Goal: Transaction & Acquisition: Purchase product/service

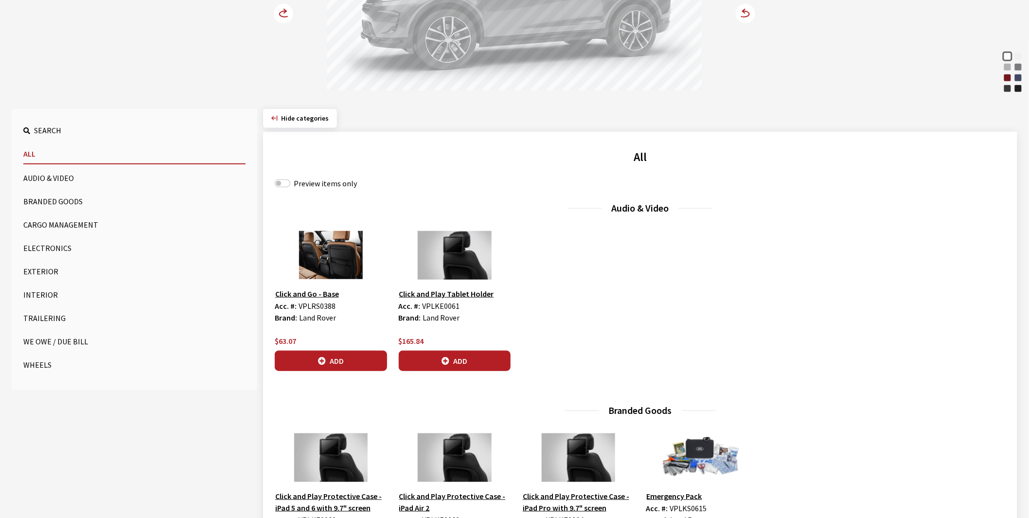
scroll to position [216, 0]
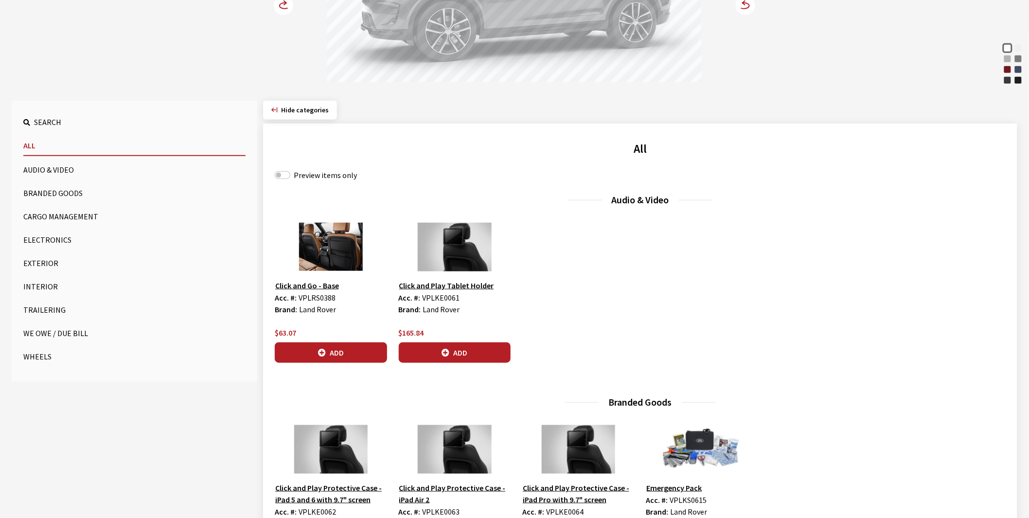
click at [31, 357] on button "Wheels" at bounding box center [134, 356] width 222 height 19
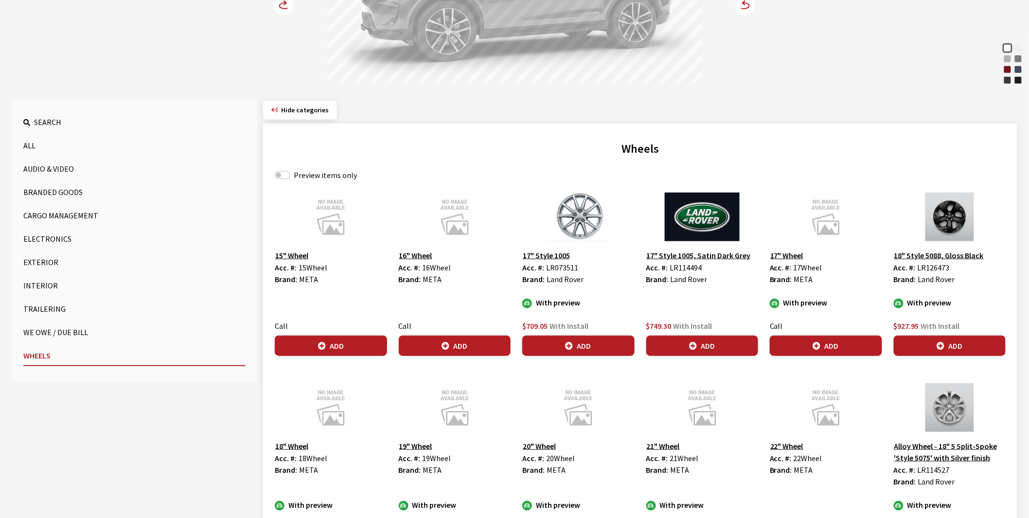
click at [301, 175] on label "Preview items only" at bounding box center [325, 175] width 63 height 12
click at [290, 175] on input "Preview items only" at bounding box center [283, 175] width 16 height 8
checkbox input "true"
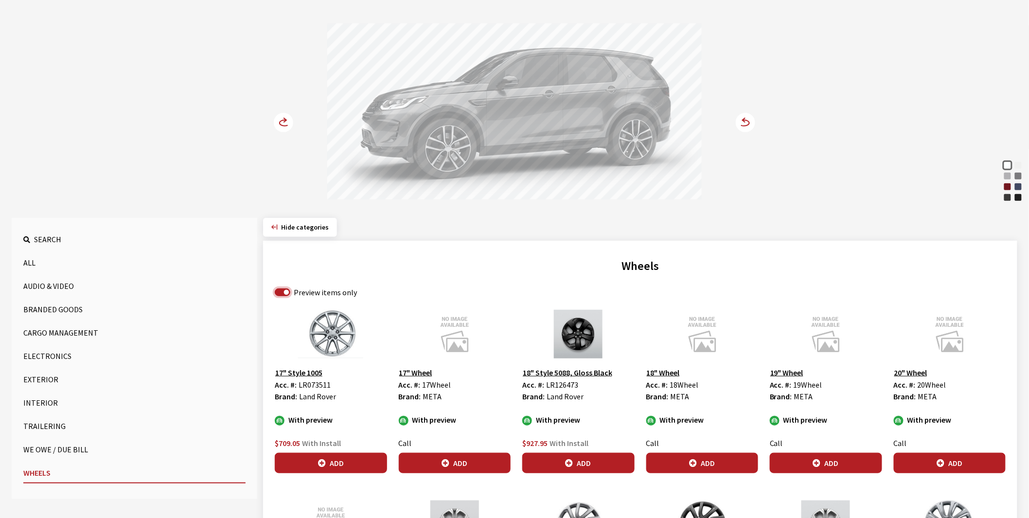
scroll to position [108, 0]
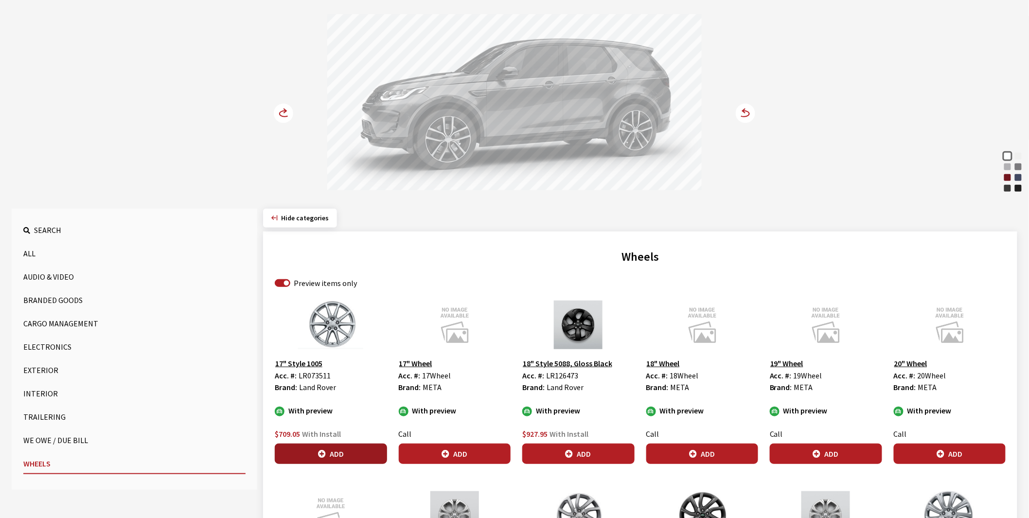
click at [336, 451] on button "Add" at bounding box center [331, 453] width 112 height 20
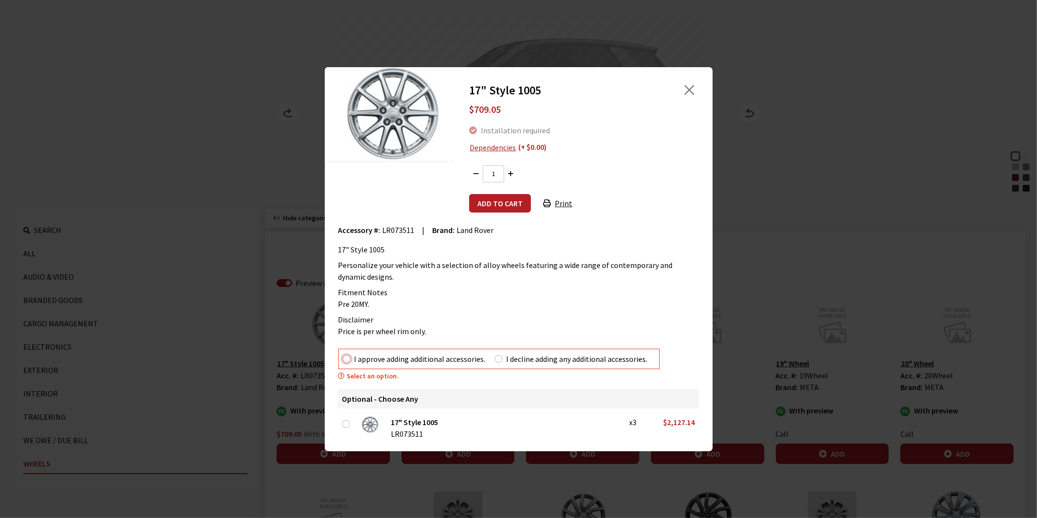
click at [343, 361] on input "I approve adding additional accessories." at bounding box center [347, 359] width 8 height 8
radio input "true"
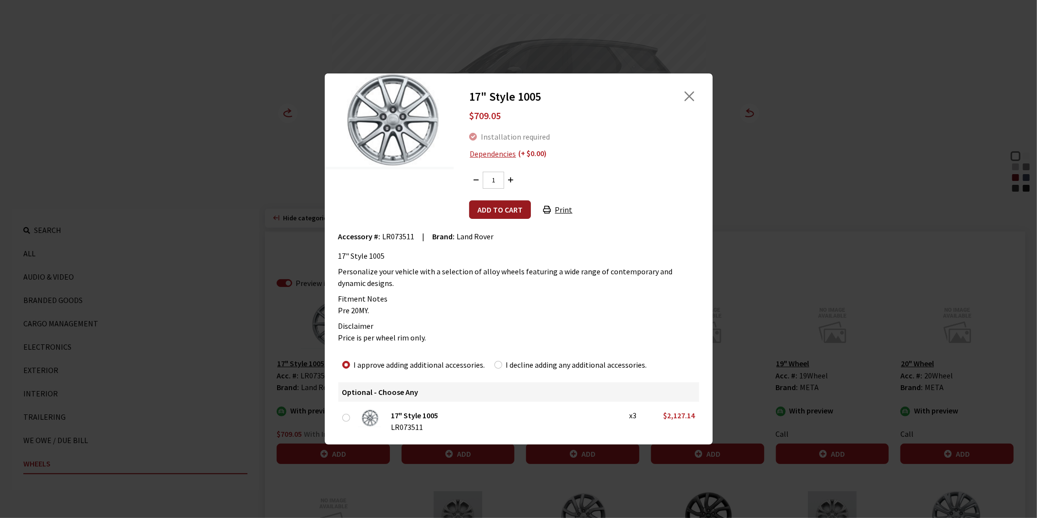
click at [494, 208] on button "Add to cart" at bounding box center [500, 209] width 62 height 18
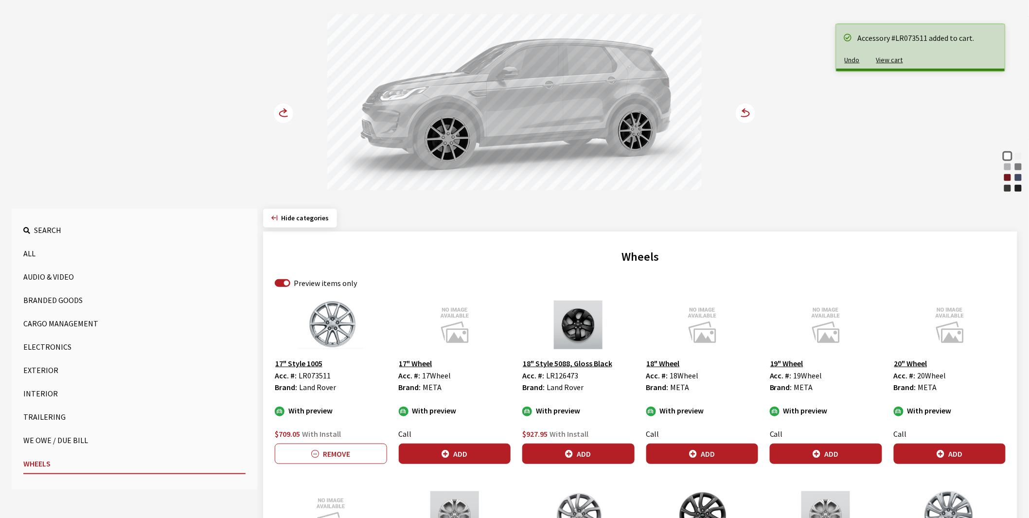
click at [280, 112] on icon at bounding box center [285, 114] width 10 height 6
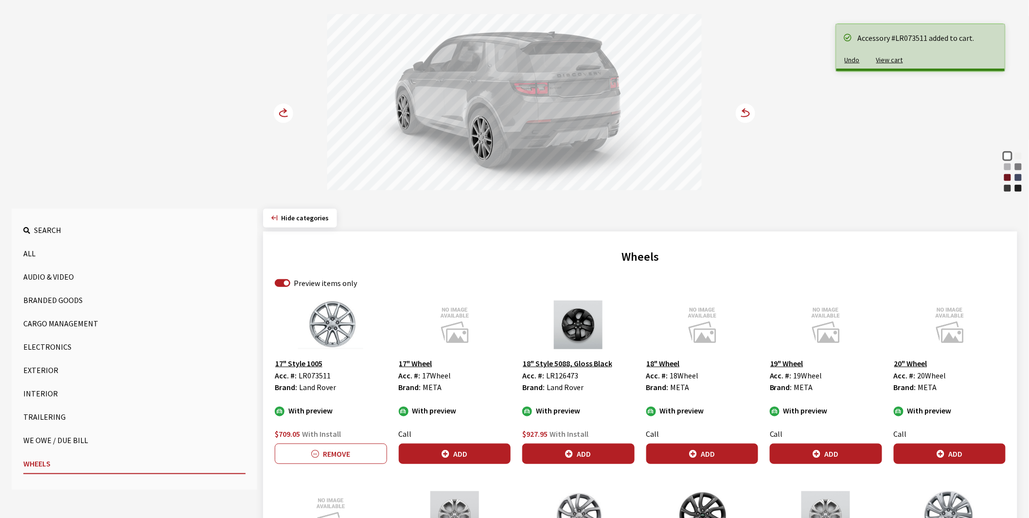
click at [280, 112] on circle at bounding box center [283, 113] width 19 height 19
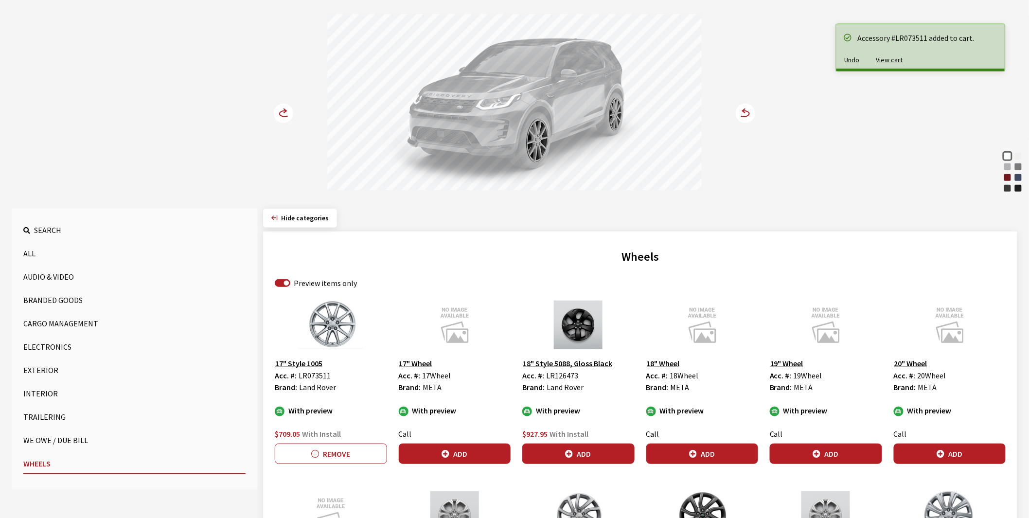
click at [280, 111] on circle at bounding box center [283, 113] width 19 height 19
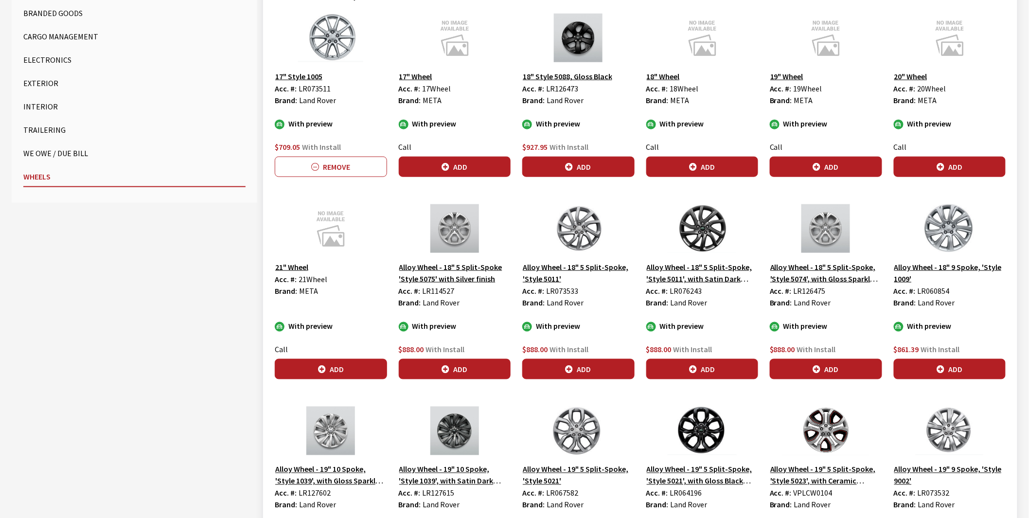
scroll to position [378, 0]
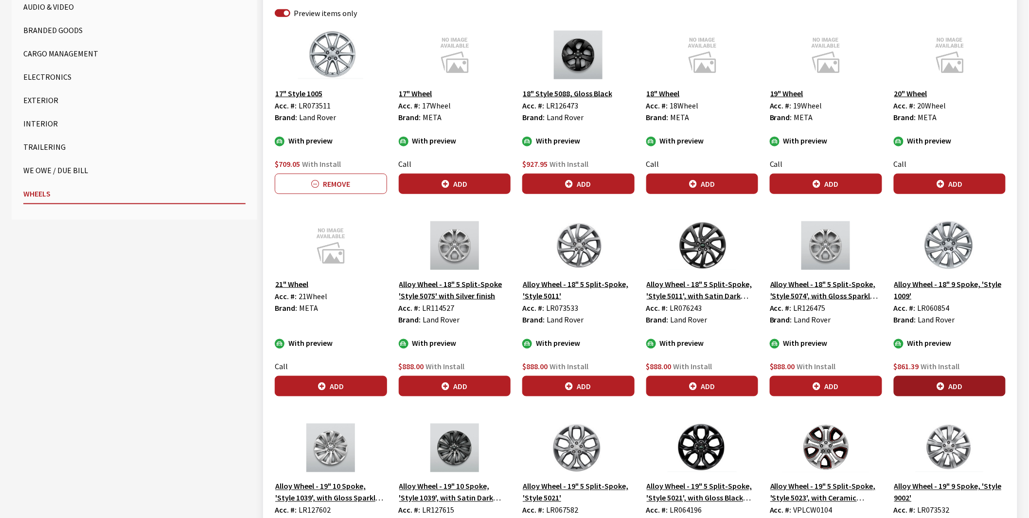
click at [943, 383] on icon "button" at bounding box center [940, 387] width 8 height 8
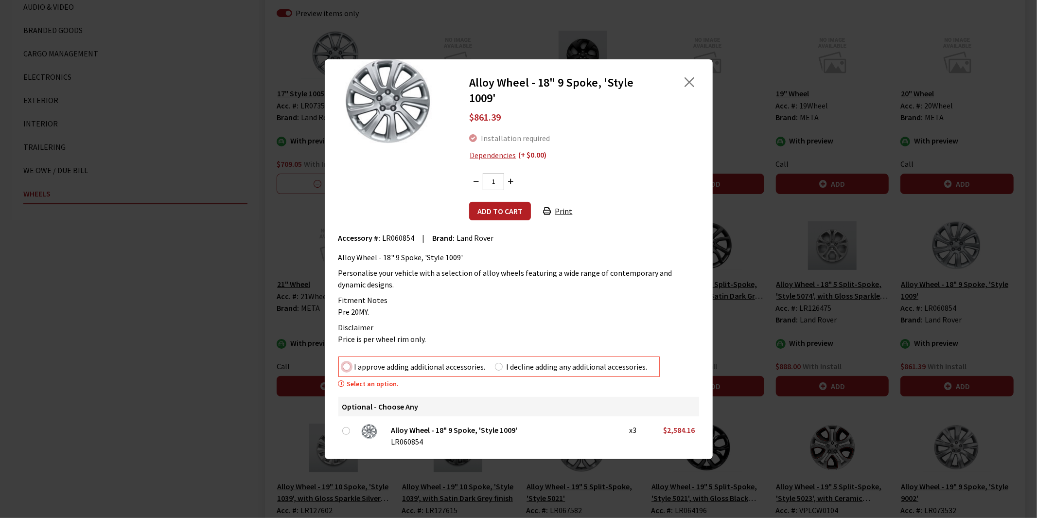
click at [346, 367] on input "I approve adding additional accessories." at bounding box center [347, 367] width 8 height 8
radio input "true"
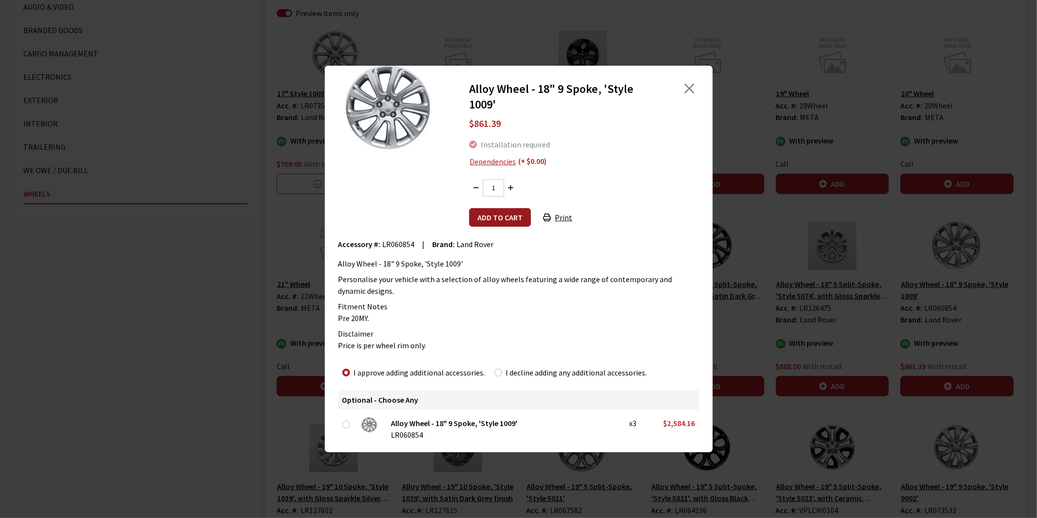
click at [492, 219] on button "Add to cart" at bounding box center [500, 217] width 62 height 18
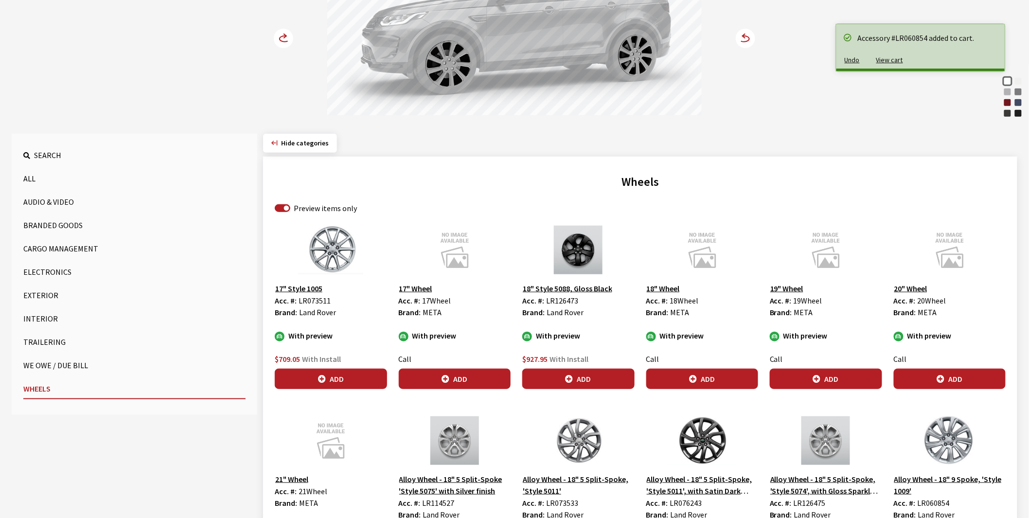
scroll to position [108, 0]
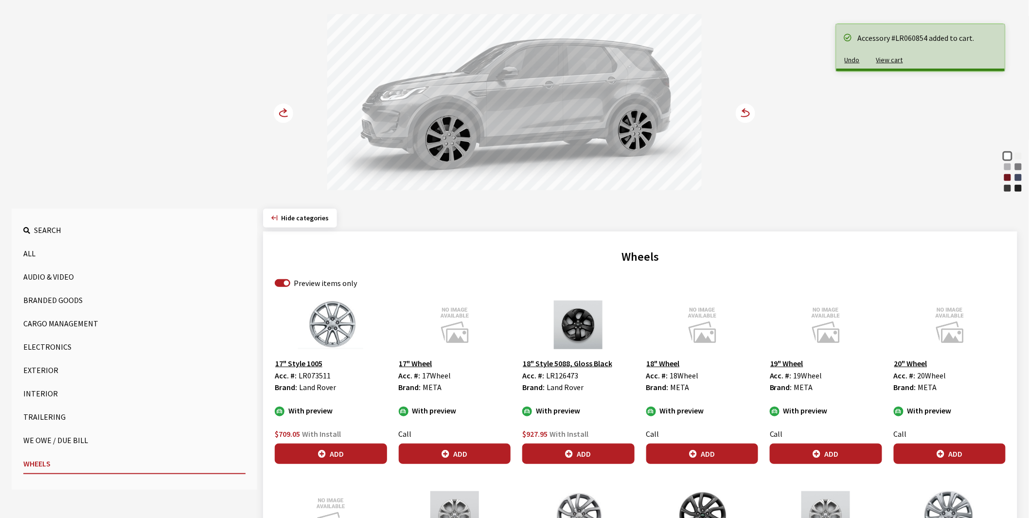
click at [287, 112] on icon at bounding box center [289, 114] width 7 height 8
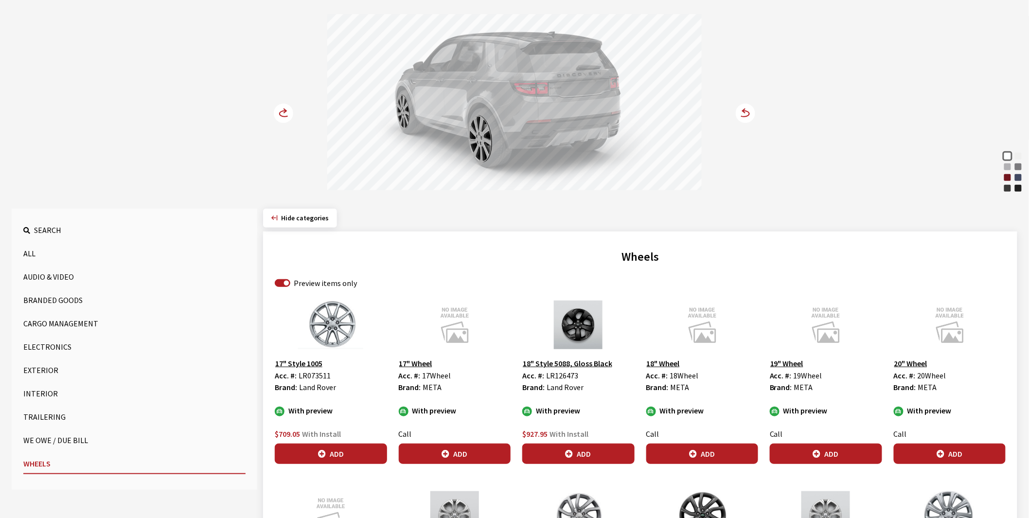
click at [287, 112] on icon at bounding box center [289, 114] width 7 height 8
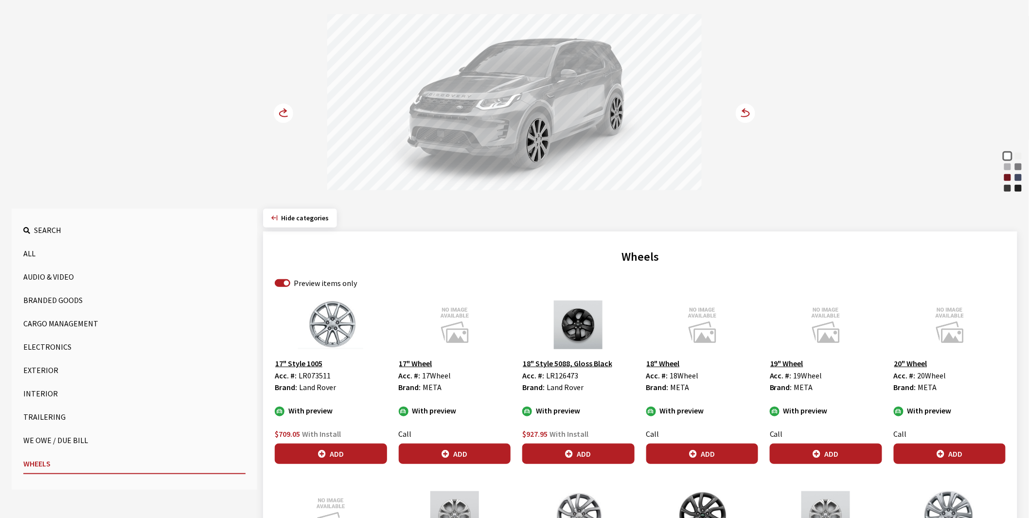
click at [287, 112] on icon at bounding box center [289, 114] width 7 height 8
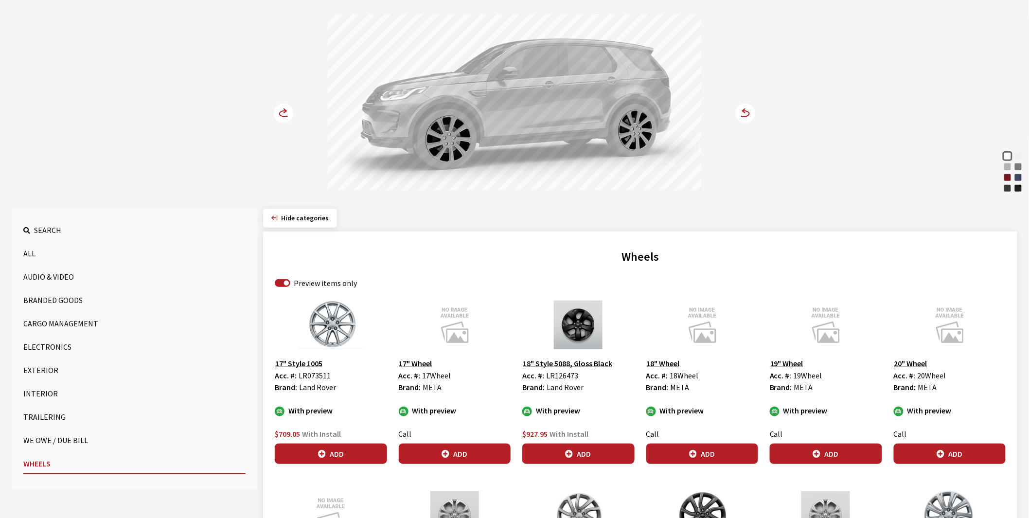
click at [287, 112] on icon at bounding box center [289, 114] width 7 height 8
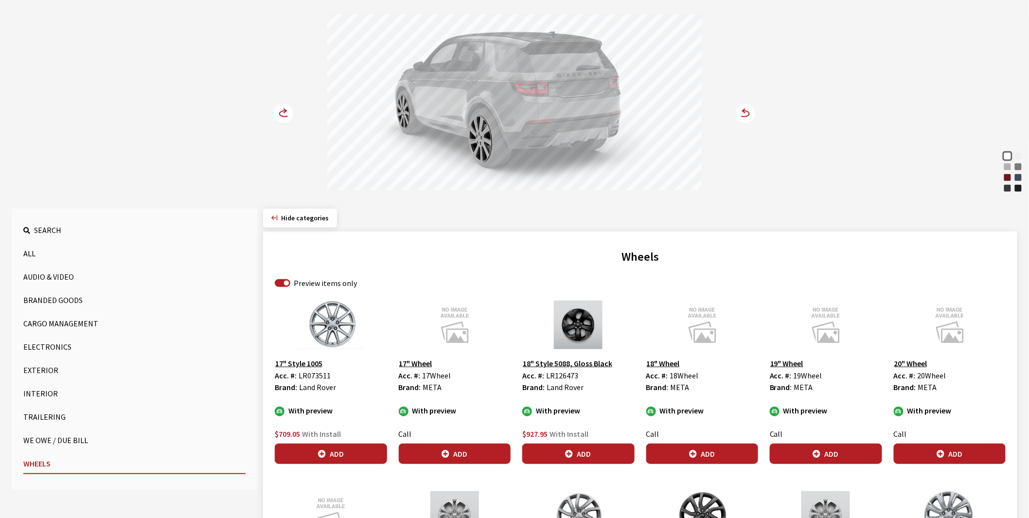
click at [284, 111] on icon at bounding box center [285, 114] width 10 height 6
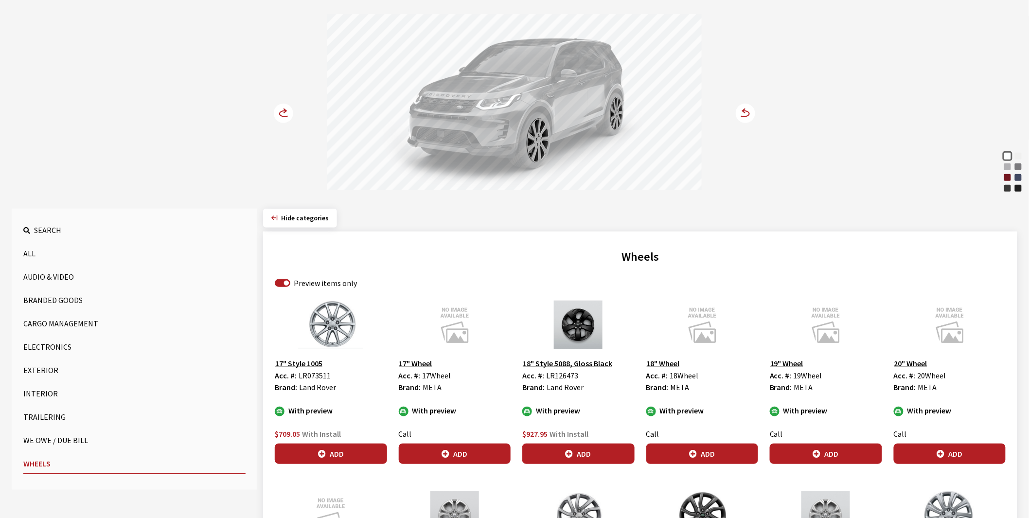
click at [284, 111] on icon at bounding box center [285, 114] width 10 height 6
